Goal: Transaction & Acquisition: Purchase product/service

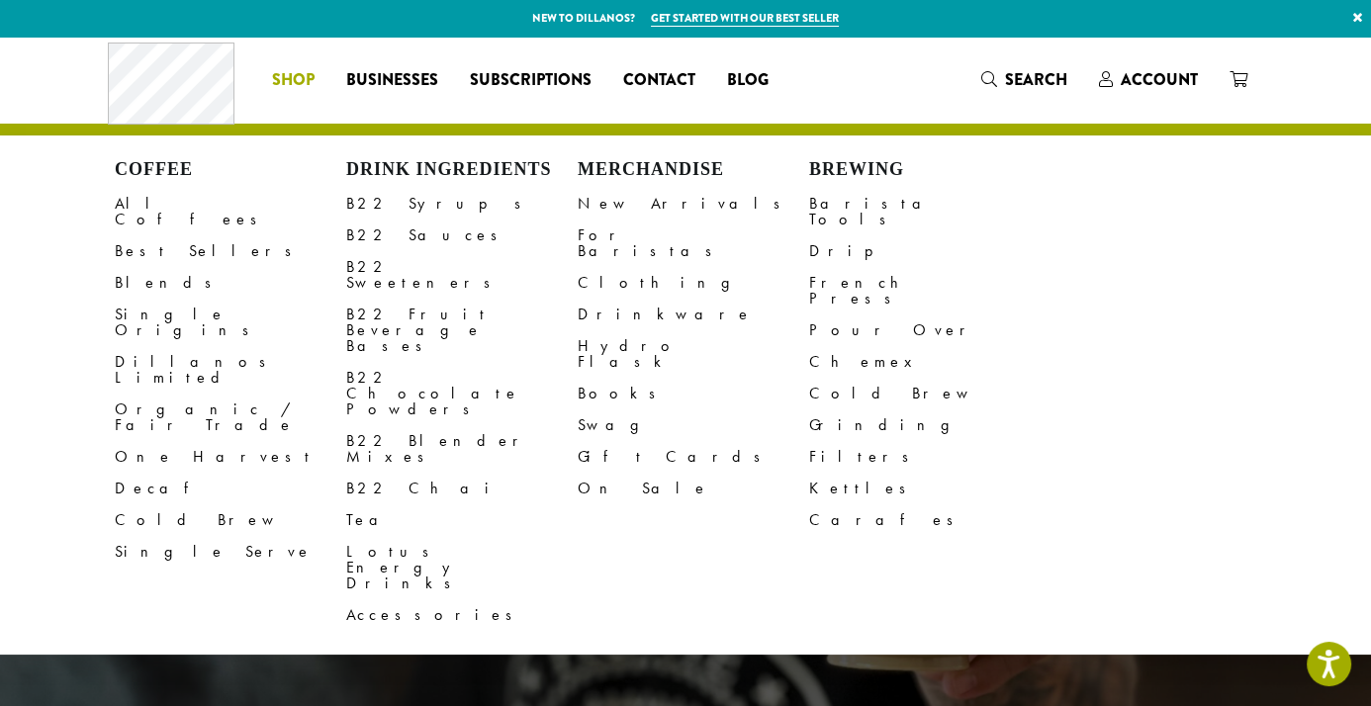
click at [294, 88] on li "Coffee All Coffees Best Sellers Blends Single Origins Dillanos Limited Organic …" at bounding box center [293, 80] width 74 height 32
click at [153, 206] on link "All Coffees" at bounding box center [230, 211] width 231 height 47
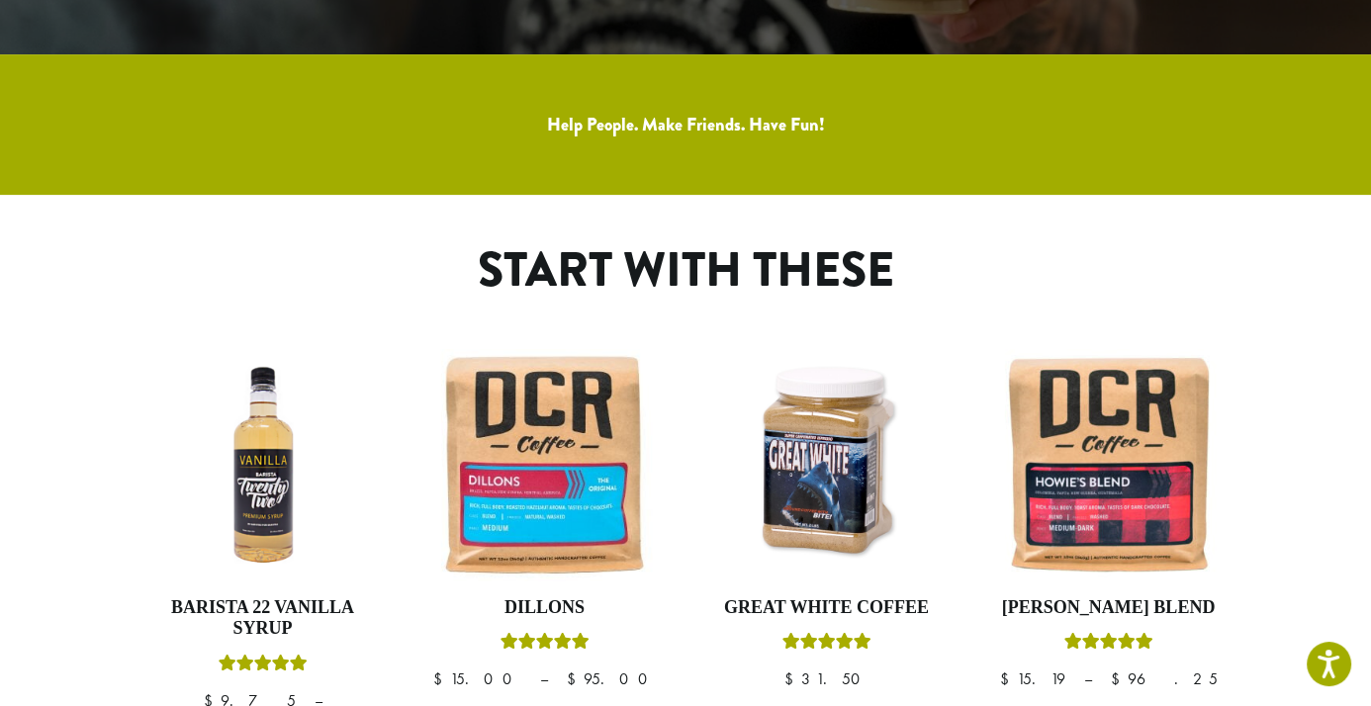
scroll to position [692, 0]
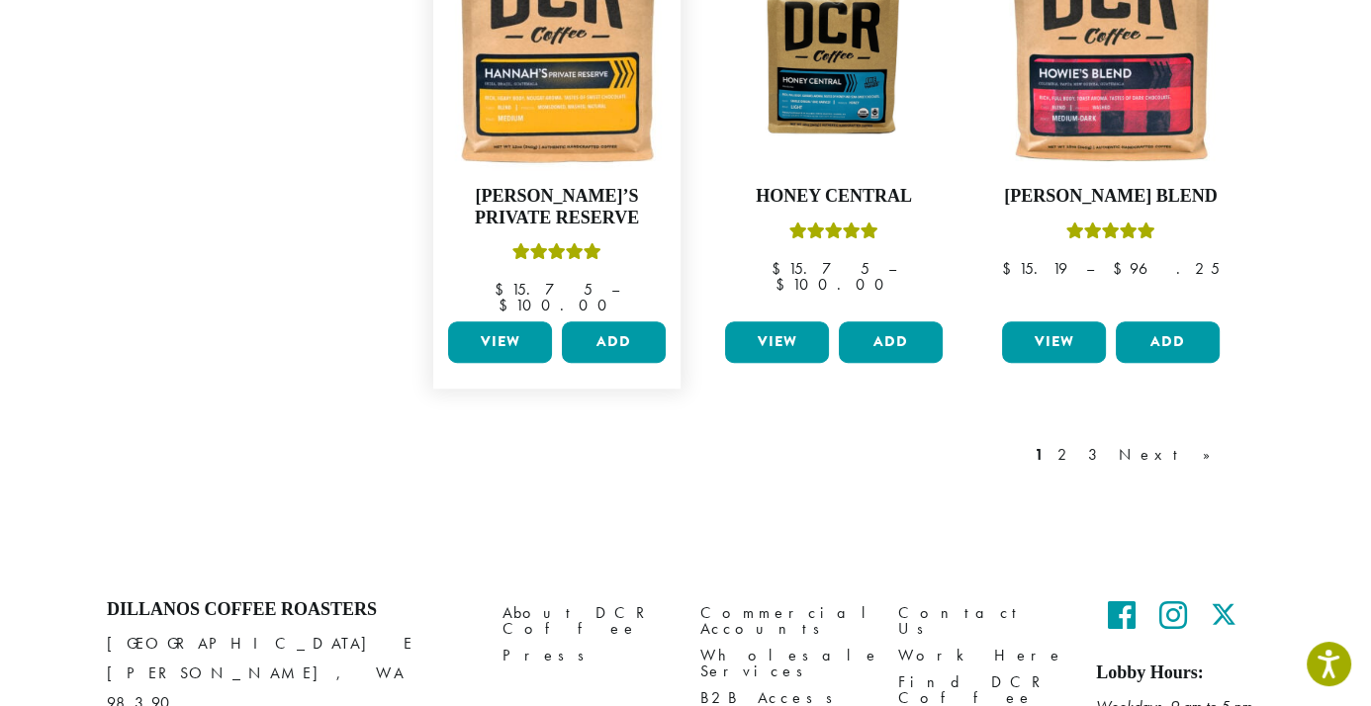
scroll to position [1845, 0]
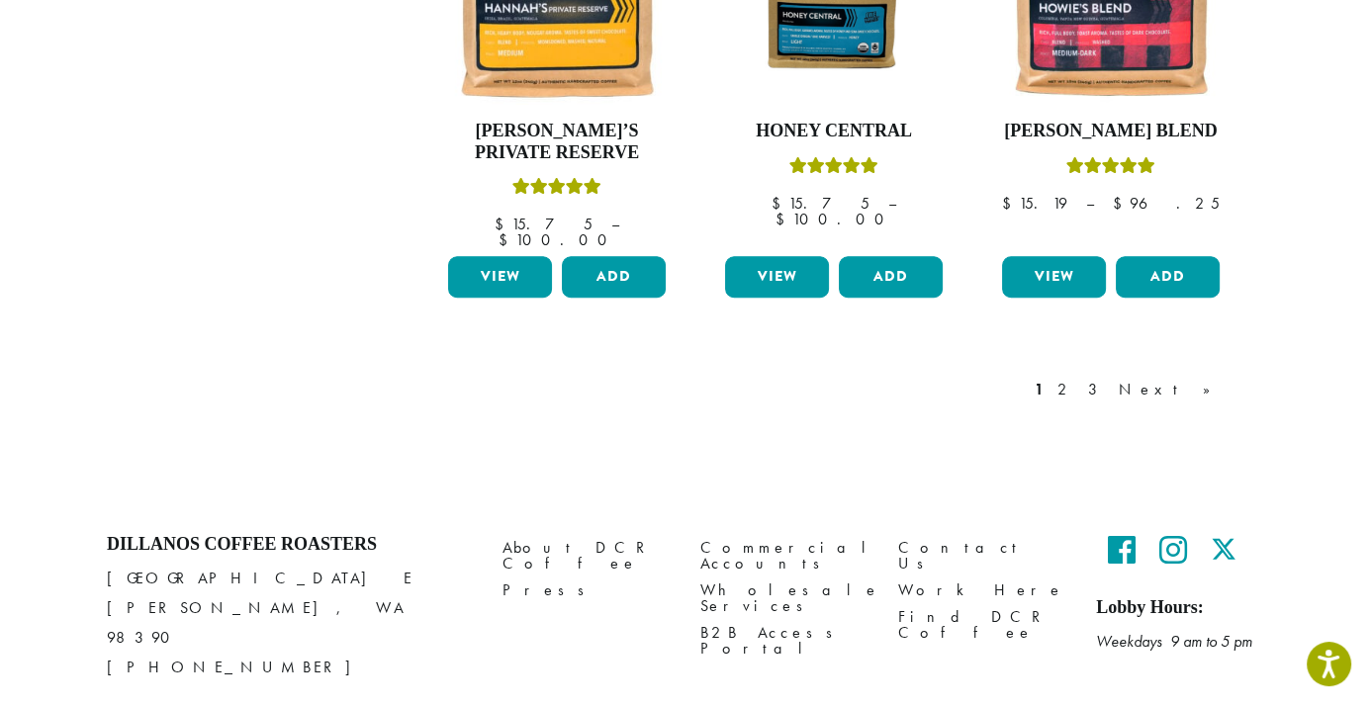
drag, startPoint x: 0, startPoint y: 246, endPoint x: 48, endPoint y: 273, distance: 55.3
